Goal: Find contact information: Find contact information

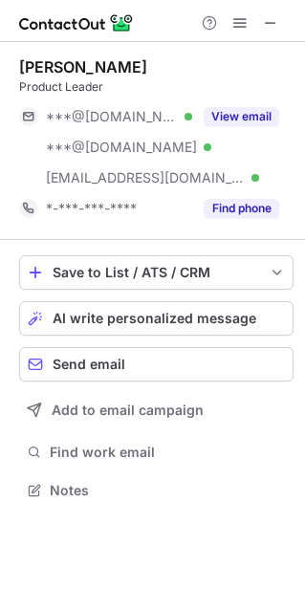
scroll to position [476, 305]
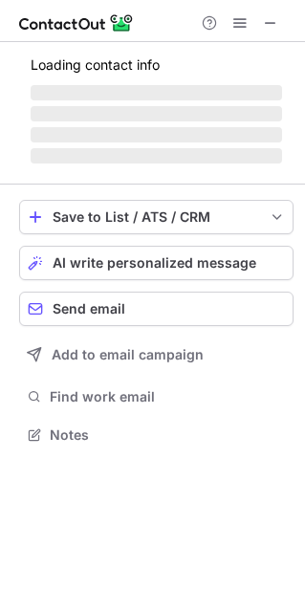
scroll to position [462, 305]
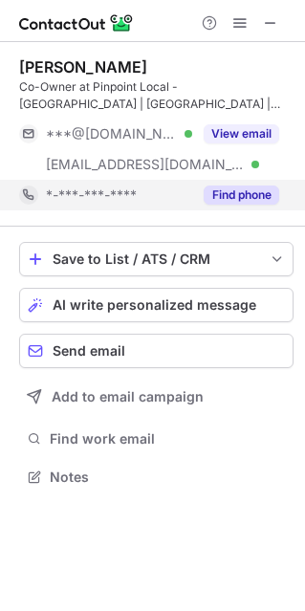
click at [240, 186] on button "Find phone" at bounding box center [241, 194] width 75 height 19
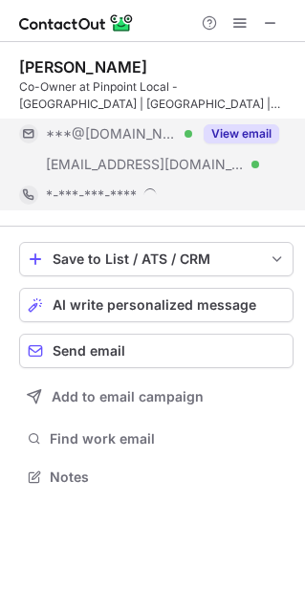
click at [248, 131] on button "View email" at bounding box center [241, 133] width 75 height 19
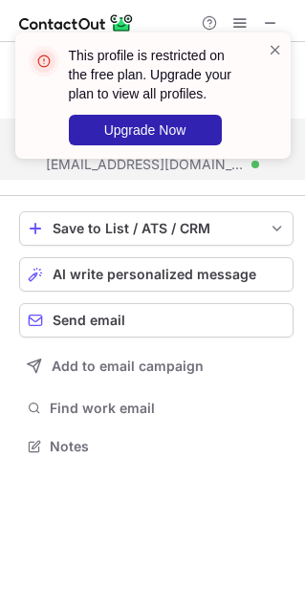
scroll to position [432, 305]
